Goal: Book appointment/travel/reservation

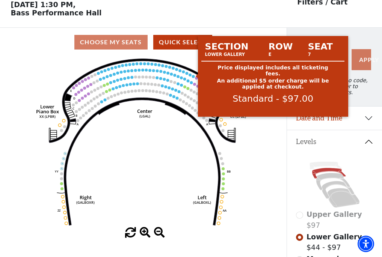
scroll to position [35, 0]
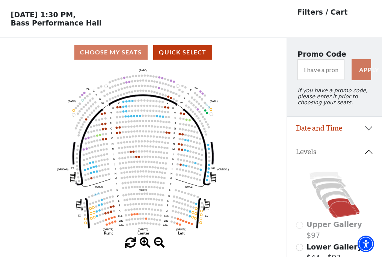
scroll to position [35, 0]
